Goal: Transaction & Acquisition: Purchase product/service

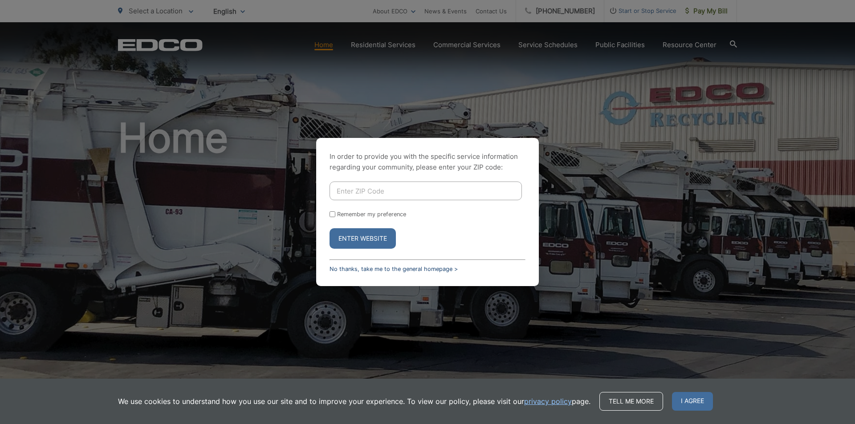
click at [395, 269] on link "No thanks, take me to the general homepage >" at bounding box center [393, 269] width 128 height 7
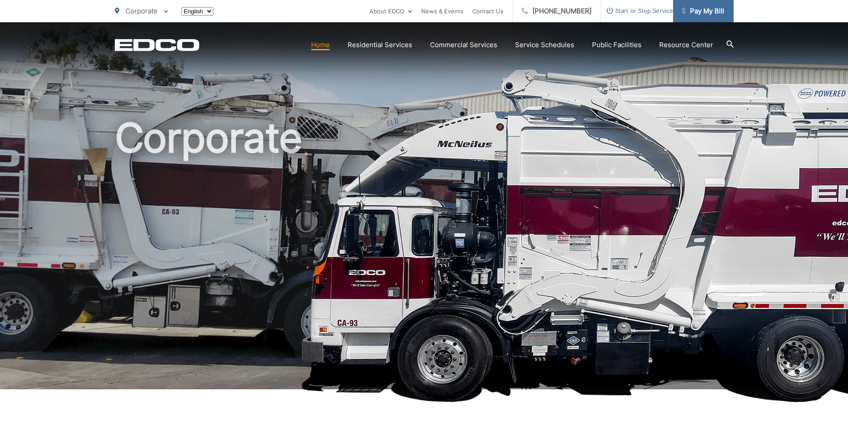
click at [706, 15] on span "Pay My Bill" at bounding box center [703, 11] width 42 height 11
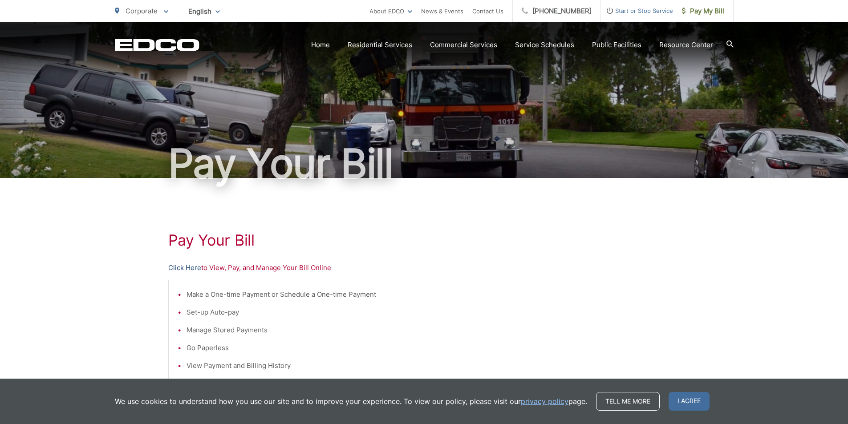
click at [185, 268] on link "Click Here" at bounding box center [184, 268] width 33 height 11
